Goal: Check status: Check status

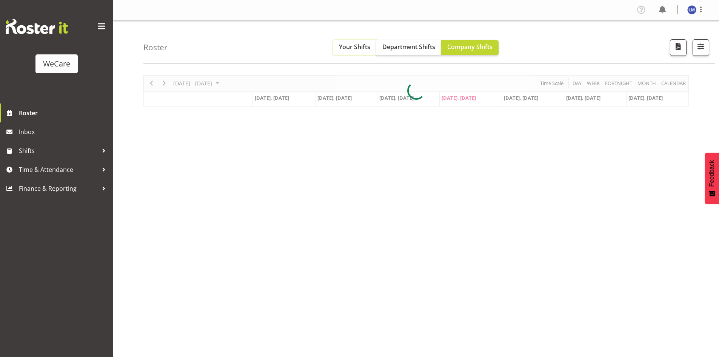
click at [357, 51] on span "Your Shifts" at bounding box center [354, 47] width 31 height 8
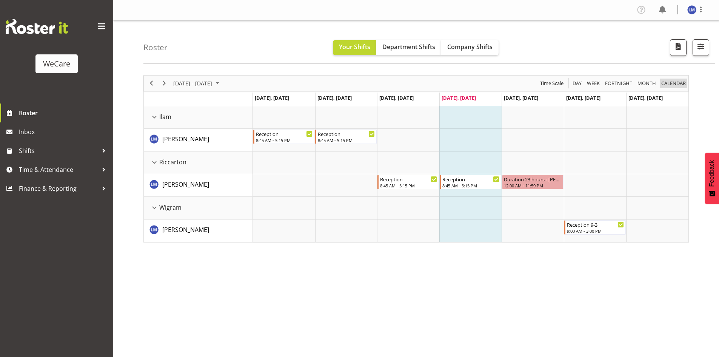
click at [668, 88] on span "calendar" at bounding box center [673, 82] width 26 height 9
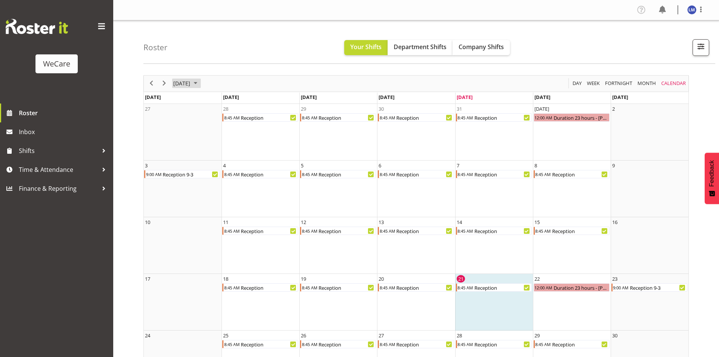
click at [191, 83] on span "[DATE]" at bounding box center [181, 82] width 18 height 9
click at [209, 170] on span "Oct" at bounding box center [206, 168] width 17 height 17
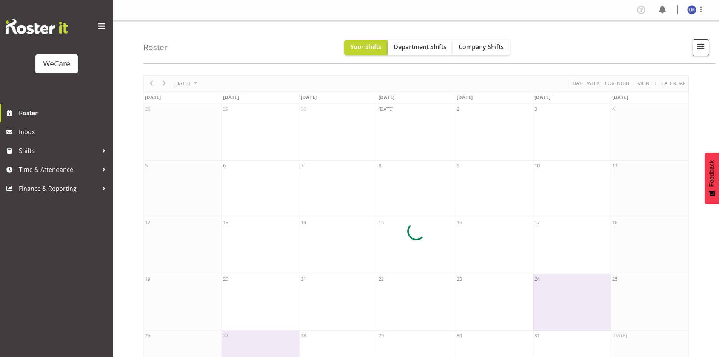
scroll to position [36, 0]
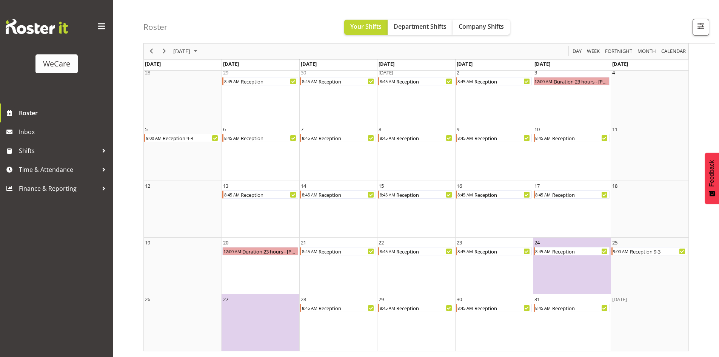
click at [269, 321] on td "27" at bounding box center [260, 322] width 78 height 57
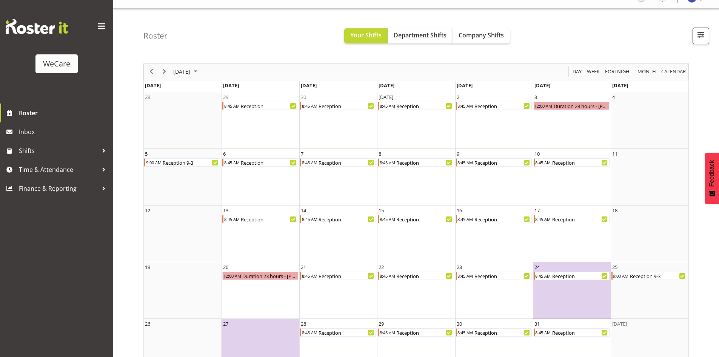
scroll to position [0, 0]
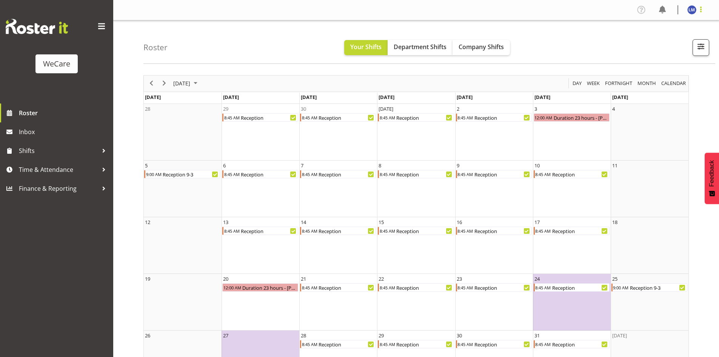
click at [701, 9] on span at bounding box center [700, 9] width 9 height 9
click at [656, 41] on link "Log Out" at bounding box center [669, 40] width 72 height 14
